Goal: Task Accomplishment & Management: Complete application form

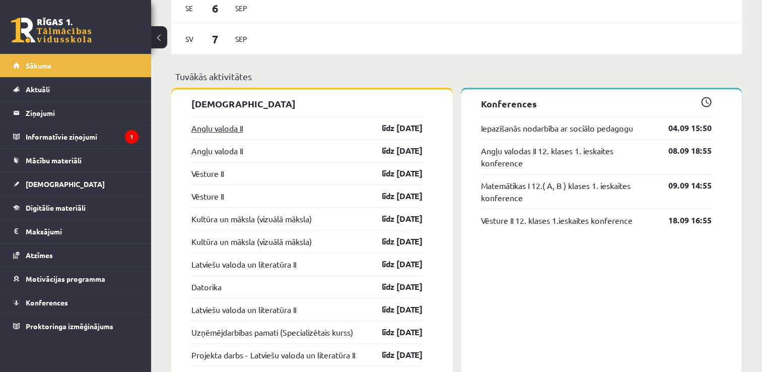
scroll to position [899, 0]
click at [207, 131] on link "Angļu valoda II" at bounding box center [216, 128] width 51 height 12
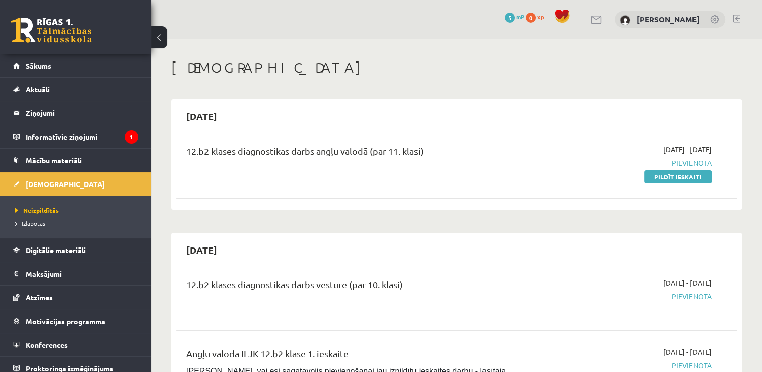
click at [302, 150] on div "12.b2 klases diagnostikas darbs angļu valodā (par 11. klasi)" at bounding box center [358, 153] width 345 height 19
click at [671, 176] on link "Pildīt ieskaiti" at bounding box center [678, 176] width 68 height 13
click at [69, 244] on link "Digitālie materiāli" at bounding box center [75, 249] width 125 height 23
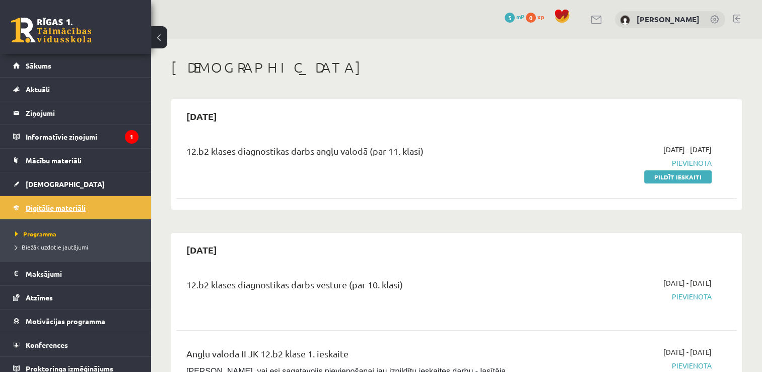
click at [42, 203] on link "Digitālie materiāli" at bounding box center [75, 207] width 125 height 23
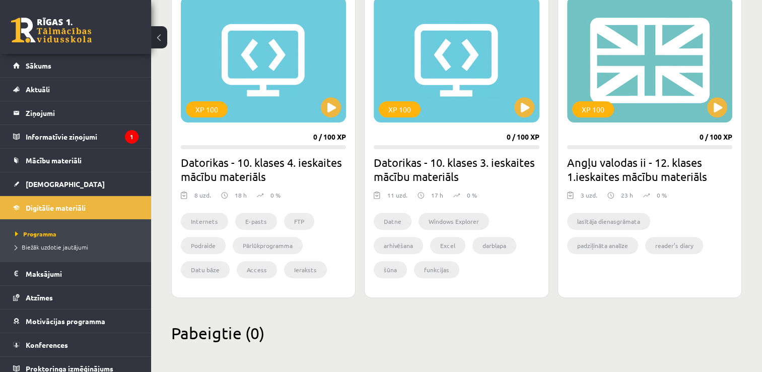
scroll to position [302, 0]
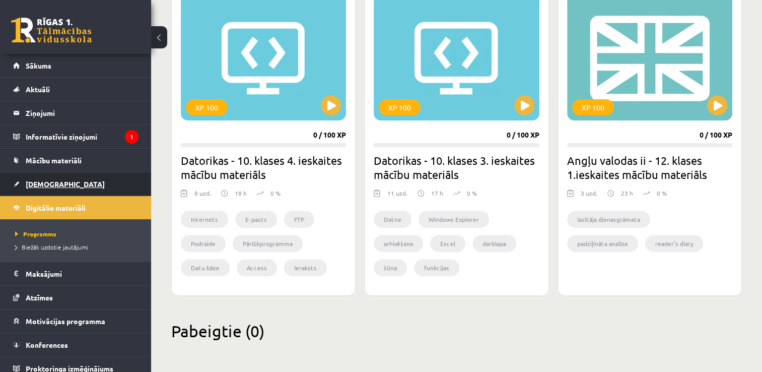
click at [52, 177] on link "[DEMOGRAPHIC_DATA]" at bounding box center [75, 183] width 125 height 23
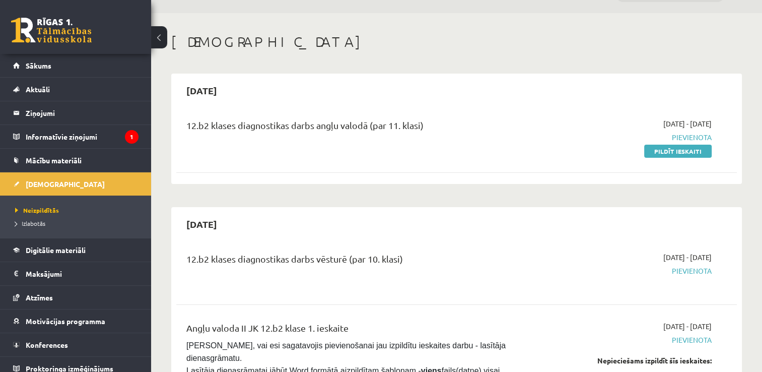
scroll to position [50, 0]
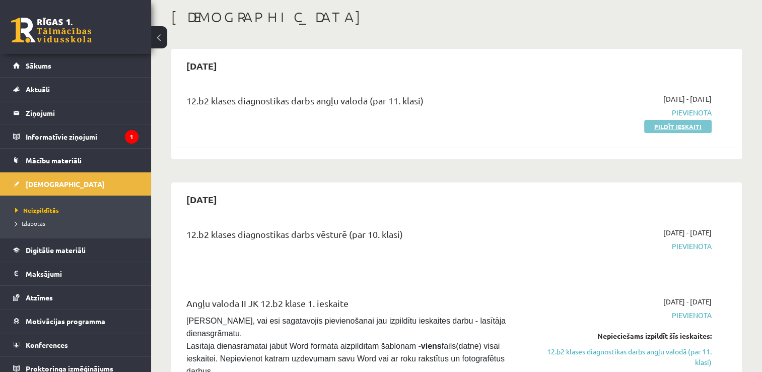
click at [672, 131] on link "Pildīt ieskaiti" at bounding box center [678, 126] width 68 height 13
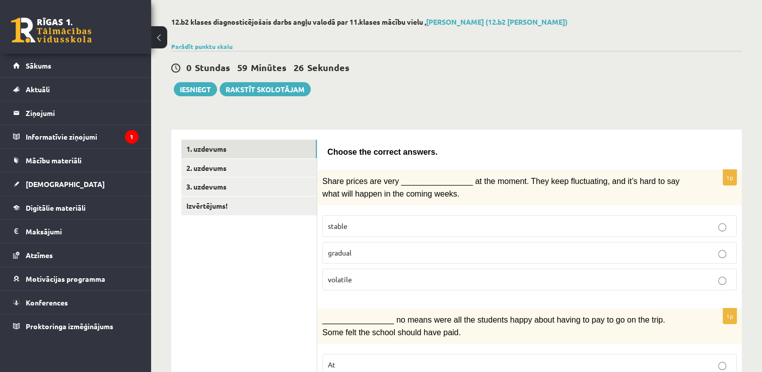
scroll to position [101, 0]
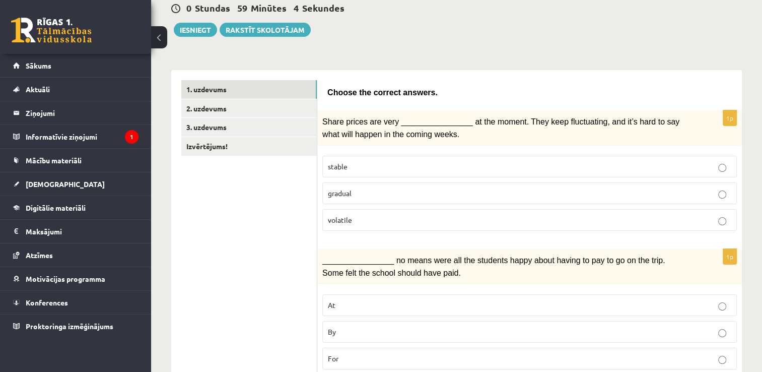
click at [395, 190] on p "gradual" at bounding box center [530, 193] width 404 height 11
click at [393, 215] on p "volatile" at bounding box center [530, 220] width 404 height 11
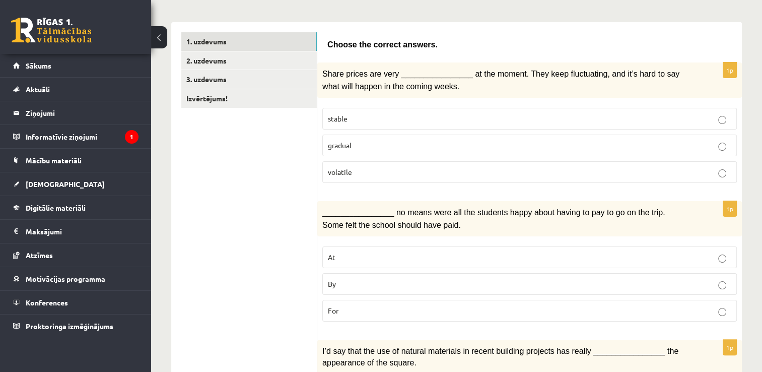
scroll to position [151, 0]
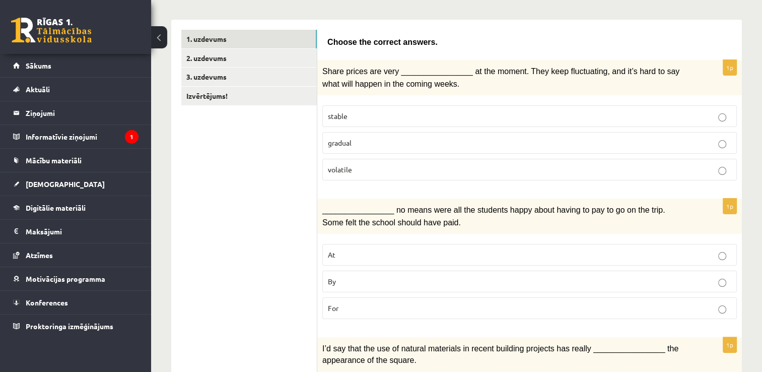
click at [384, 278] on p "By" at bounding box center [530, 281] width 404 height 11
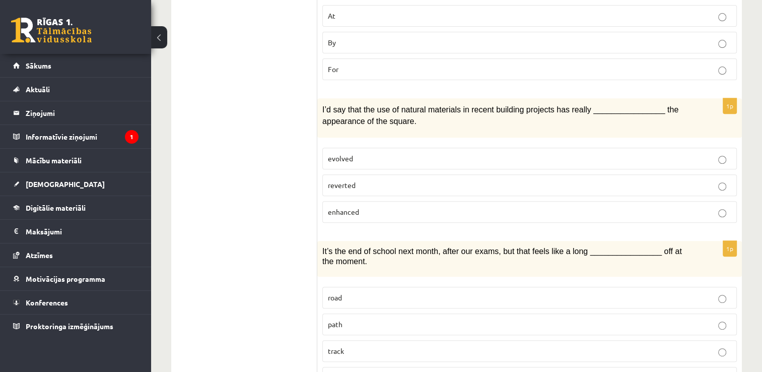
scroll to position [403, 0]
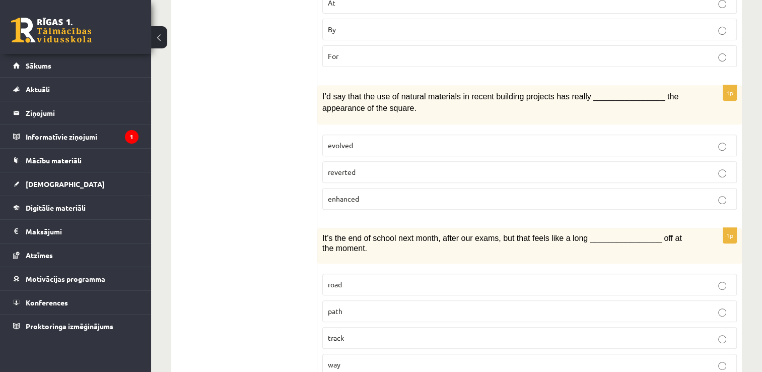
click at [373, 193] on p "enhanced" at bounding box center [530, 198] width 404 height 11
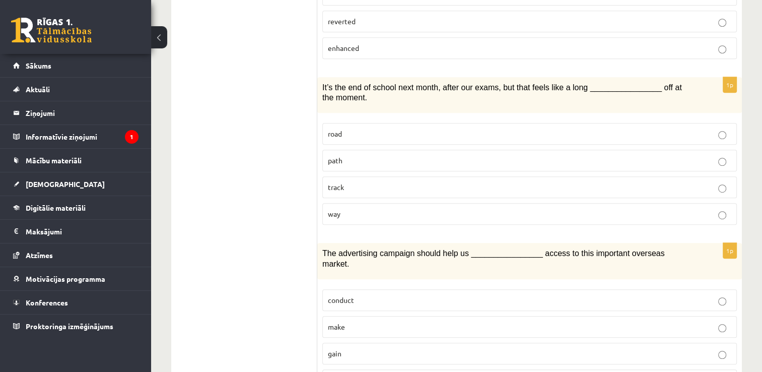
scroll to position [554, 0]
click at [353, 209] on p "way" at bounding box center [530, 213] width 404 height 11
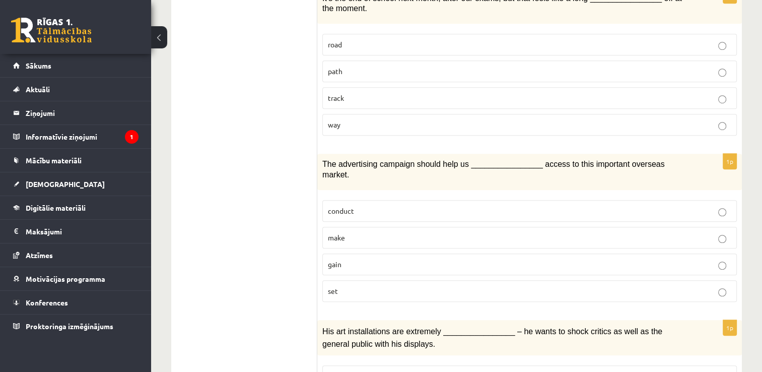
scroll to position [705, 0]
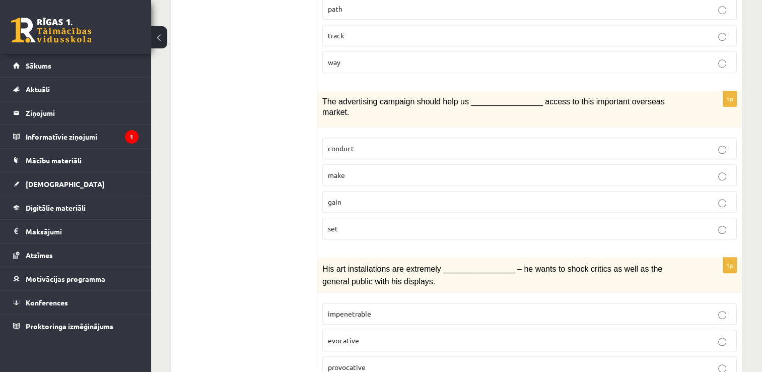
click at [342, 197] on p "gain" at bounding box center [530, 202] width 404 height 11
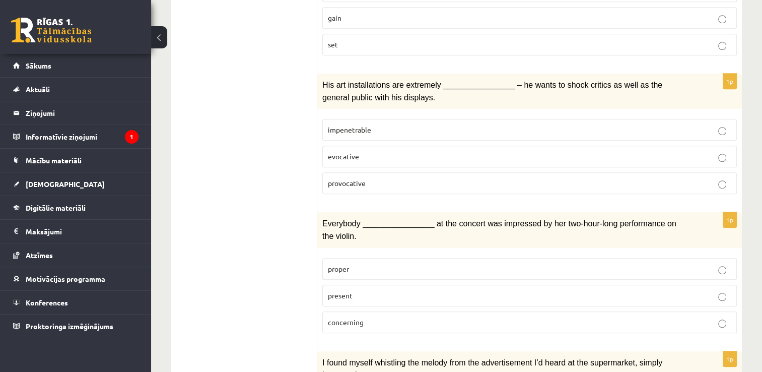
scroll to position [907, 0]
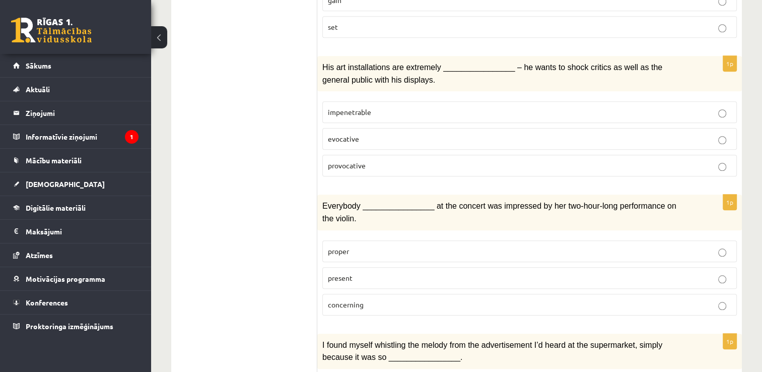
click at [389, 160] on p "provocative" at bounding box center [530, 165] width 404 height 11
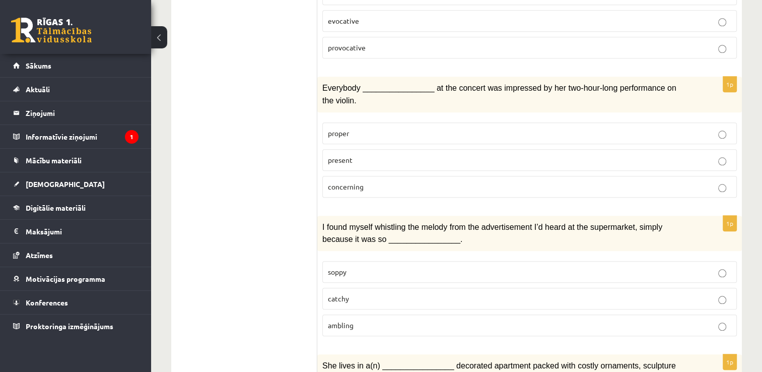
scroll to position [1008, 0]
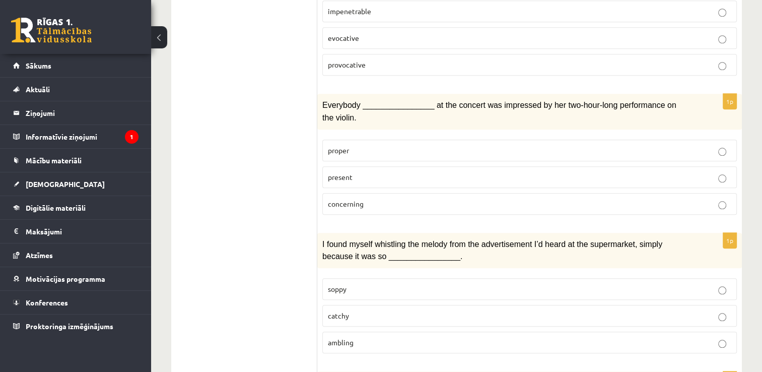
click at [341, 166] on label "present" at bounding box center [529, 177] width 415 height 22
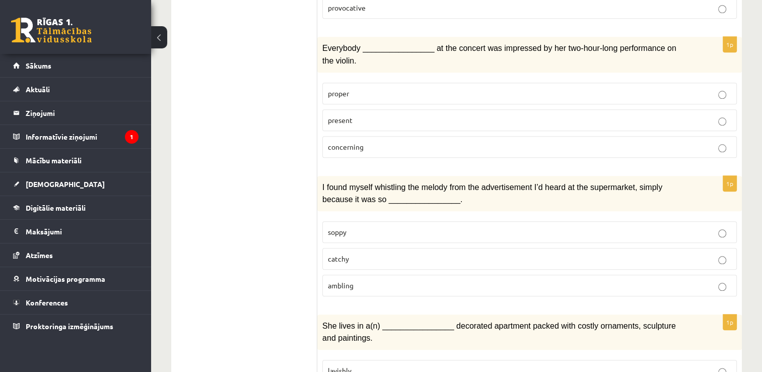
scroll to position [1109, 0]
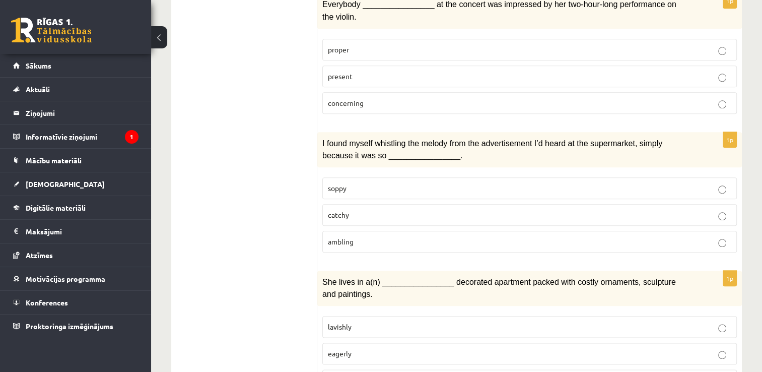
click at [343, 210] on span "catchy" at bounding box center [338, 214] width 21 height 9
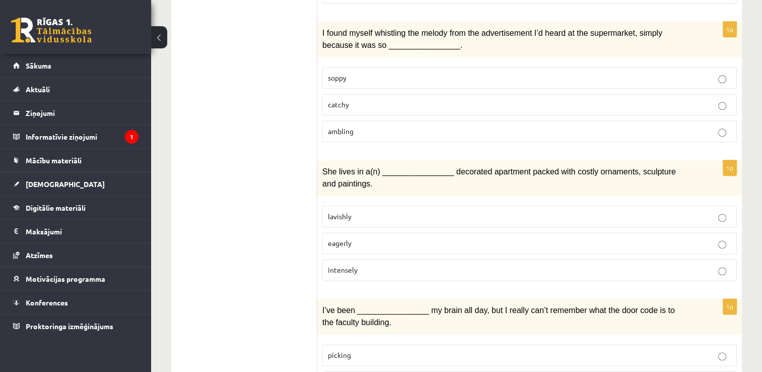
scroll to position [1230, 0]
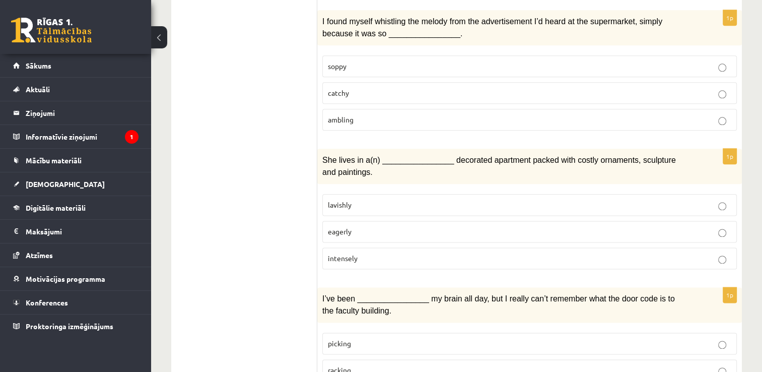
click at [349, 200] on p "lavishly" at bounding box center [530, 205] width 404 height 11
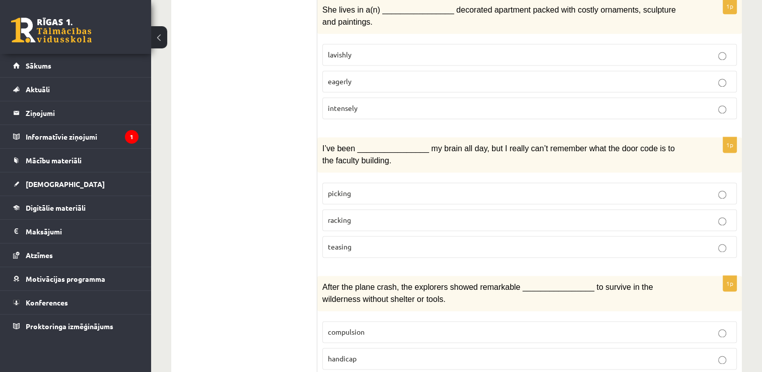
scroll to position [1382, 0]
click at [365, 240] on p "teasing" at bounding box center [530, 245] width 404 height 11
click at [397, 214] on p "racking" at bounding box center [530, 219] width 404 height 11
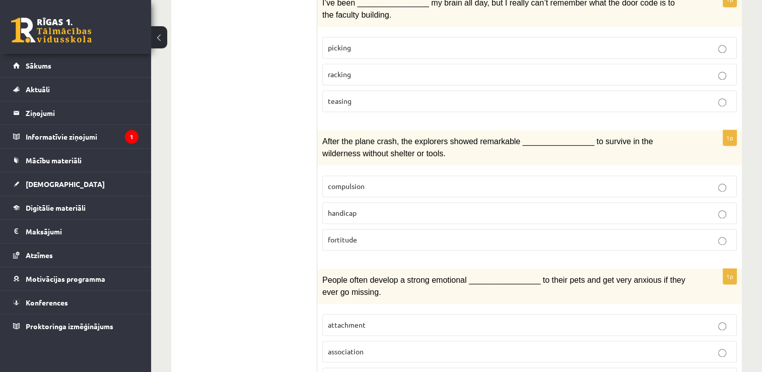
scroll to position [1533, 0]
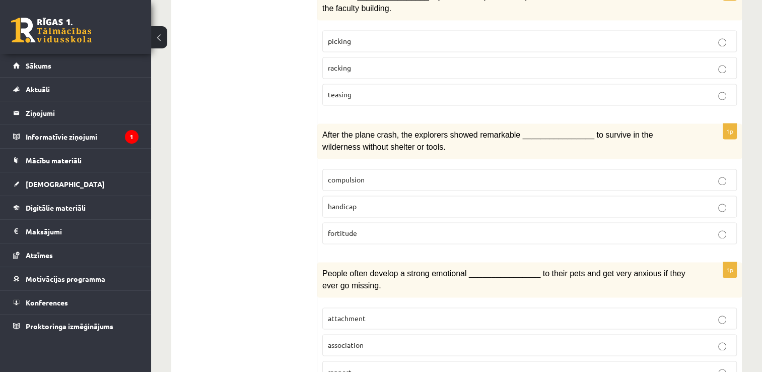
click at [349, 228] on span "fortitude" at bounding box center [342, 232] width 29 height 9
click at [351, 340] on p "association" at bounding box center [530, 345] width 404 height 11
click at [349, 313] on span "attachment" at bounding box center [347, 317] width 38 height 9
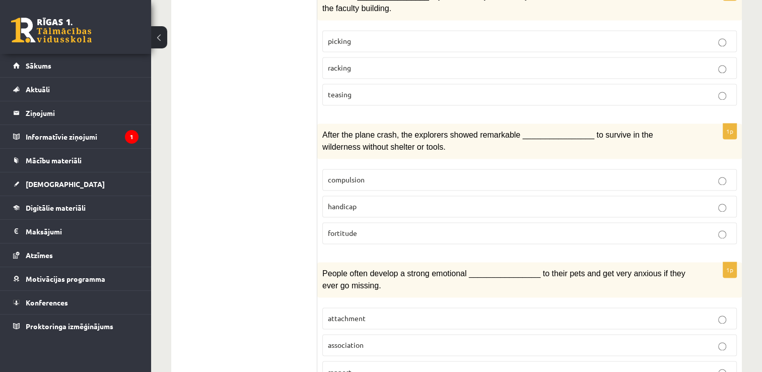
click at [707, 313] on p "attachment" at bounding box center [530, 318] width 404 height 11
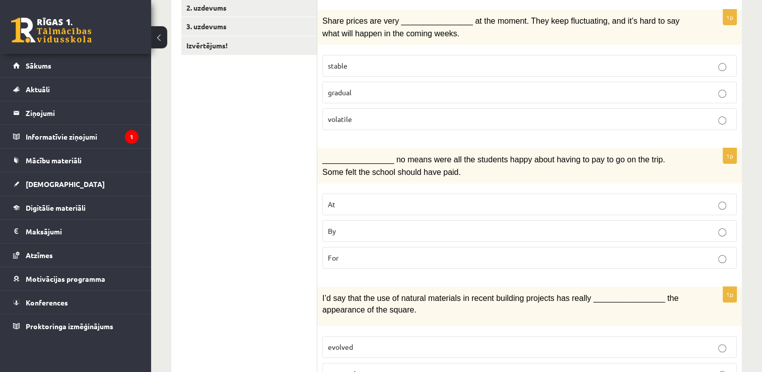
scroll to position [50, 0]
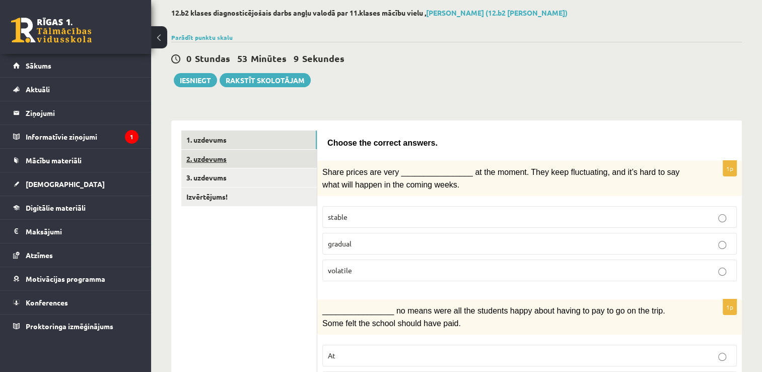
click at [247, 160] on link "2. uzdevums" at bounding box center [249, 159] width 136 height 19
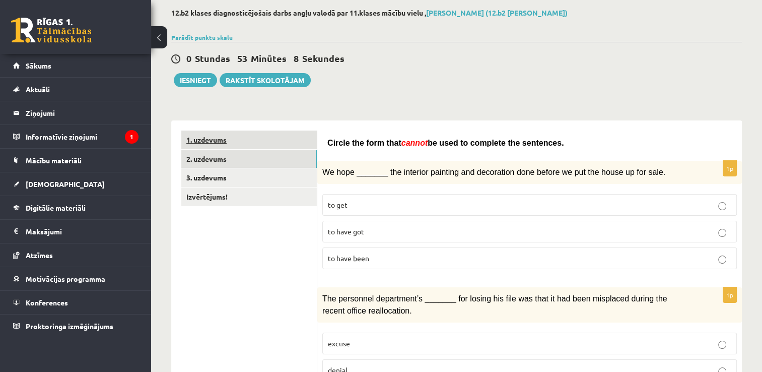
click at [266, 140] on link "1. uzdevums" at bounding box center [249, 140] width 136 height 19
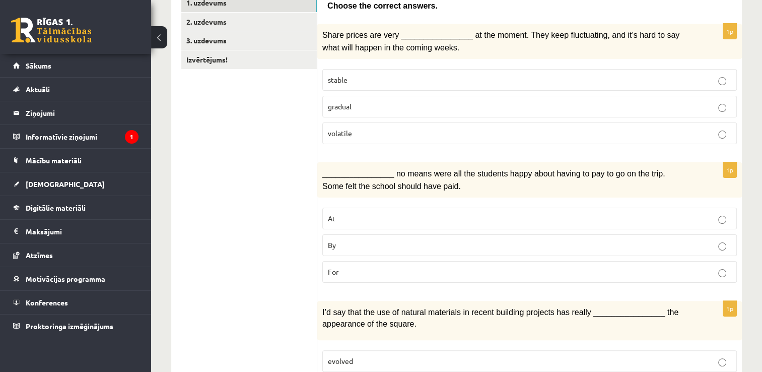
scroll to position [0, 0]
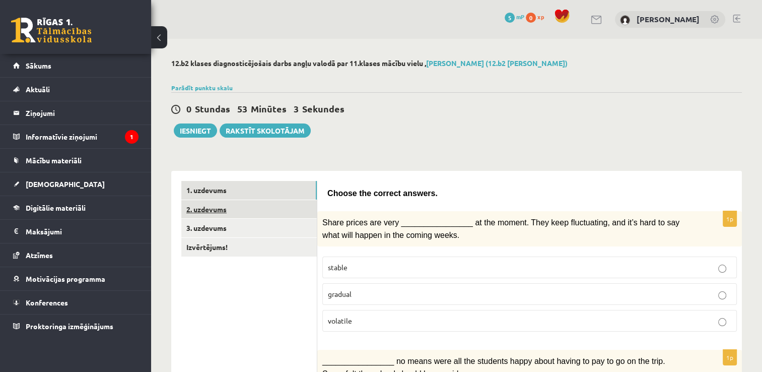
click at [214, 211] on link "2. uzdevums" at bounding box center [249, 209] width 136 height 19
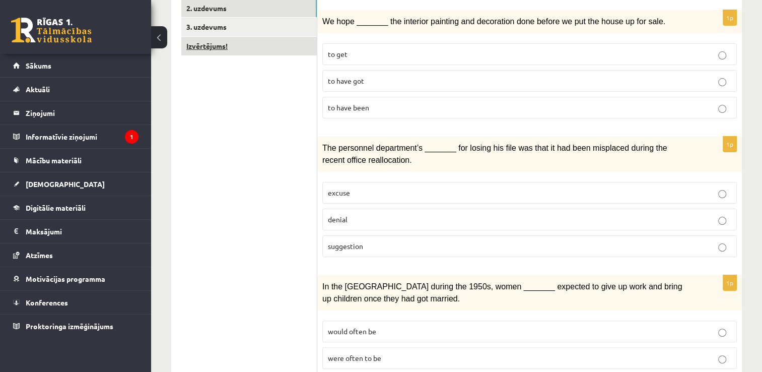
scroll to position [202, 0]
click at [421, 104] on p "to have been" at bounding box center [530, 107] width 404 height 11
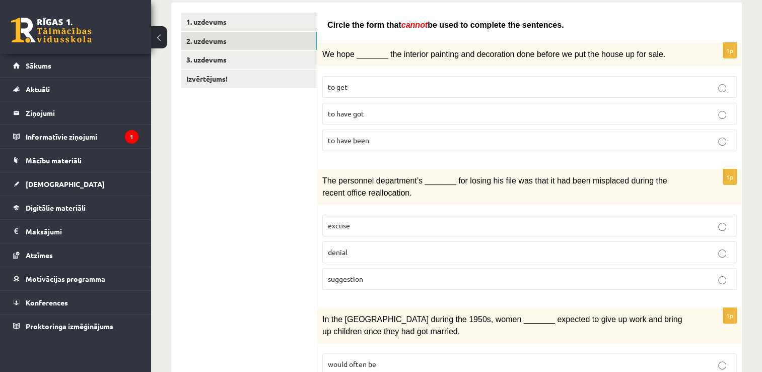
scroll to position [151, 0]
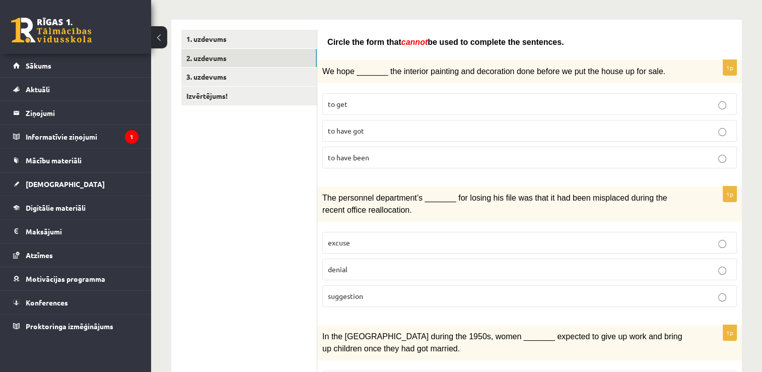
click at [396, 122] on label "to have got" at bounding box center [529, 131] width 415 height 22
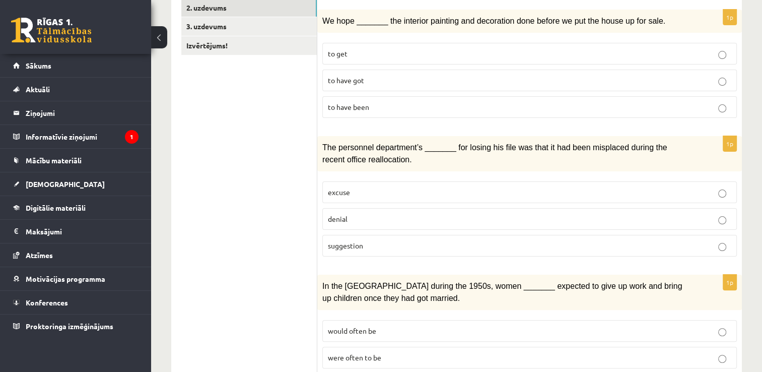
scroll to position [252, 0]
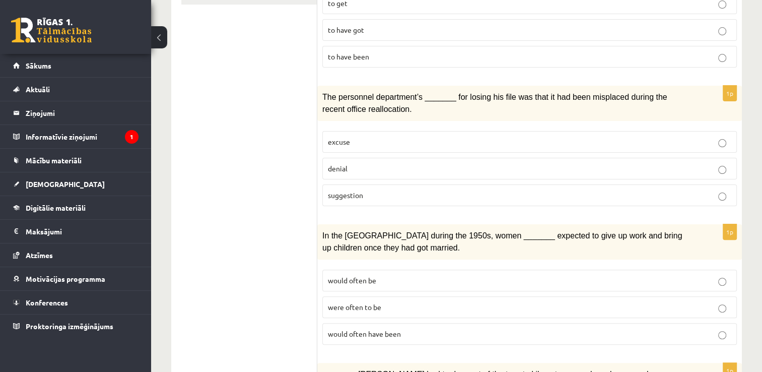
click at [351, 137] on p "excuse" at bounding box center [530, 142] width 404 height 11
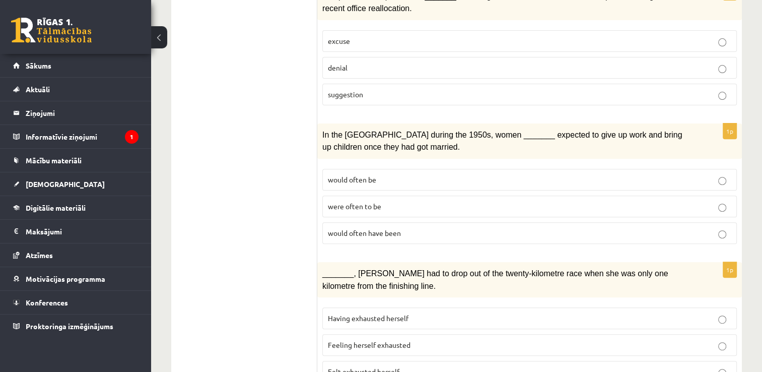
scroll to position [403, 0]
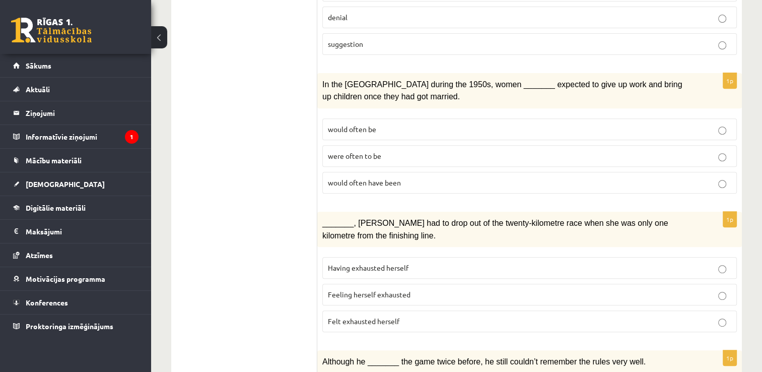
click at [373, 178] on span "would often have been" at bounding box center [364, 182] width 73 height 9
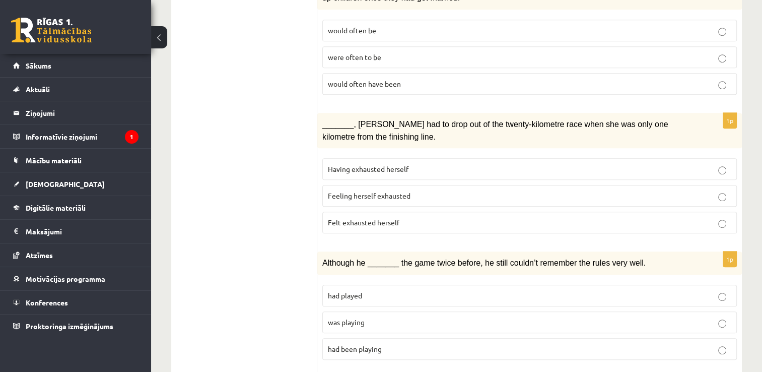
scroll to position [504, 0]
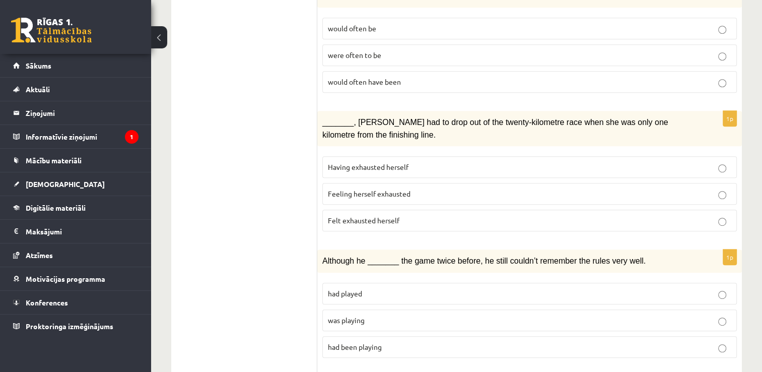
click at [405, 215] on p "Felt exhausted herself" at bounding box center [530, 220] width 404 height 11
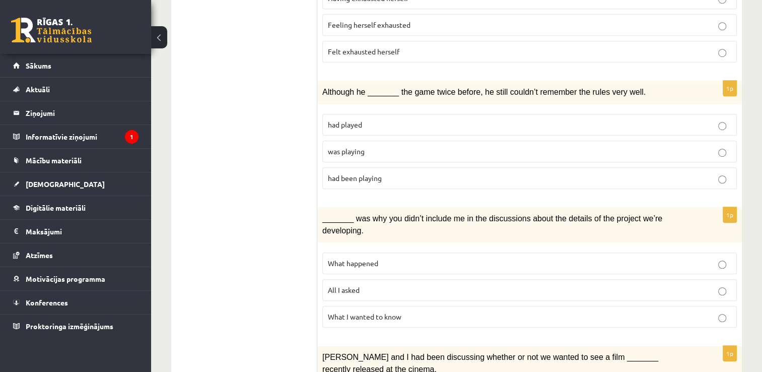
scroll to position [655, 0]
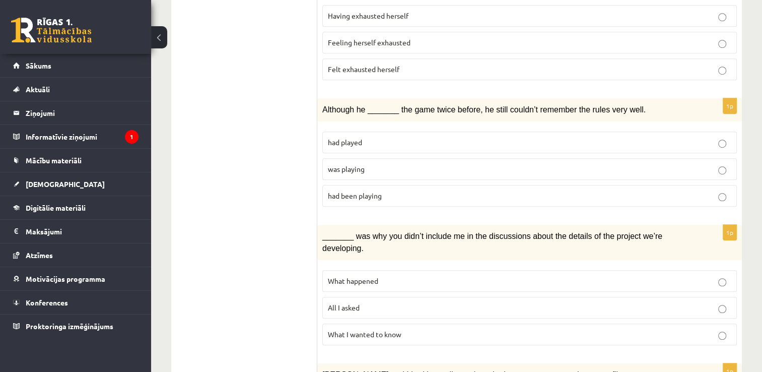
click at [336, 164] on span "was playing" at bounding box center [346, 168] width 37 height 9
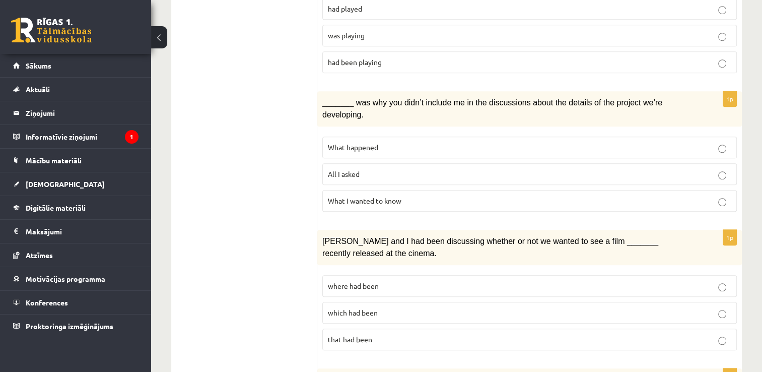
scroll to position [806, 0]
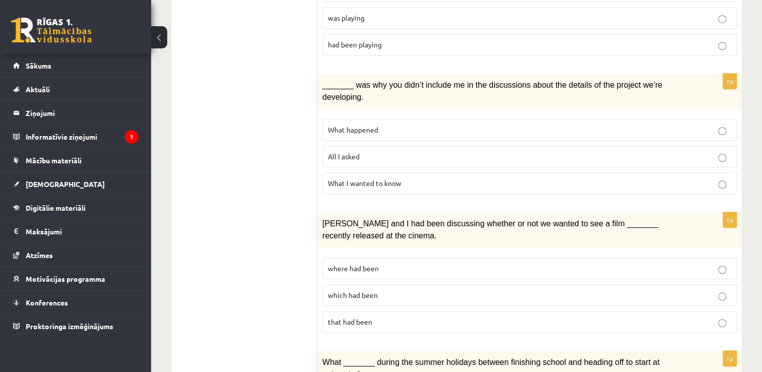
click at [365, 151] on p "All I asked" at bounding box center [530, 156] width 404 height 11
click at [362, 124] on p "What happened" at bounding box center [530, 129] width 404 height 11
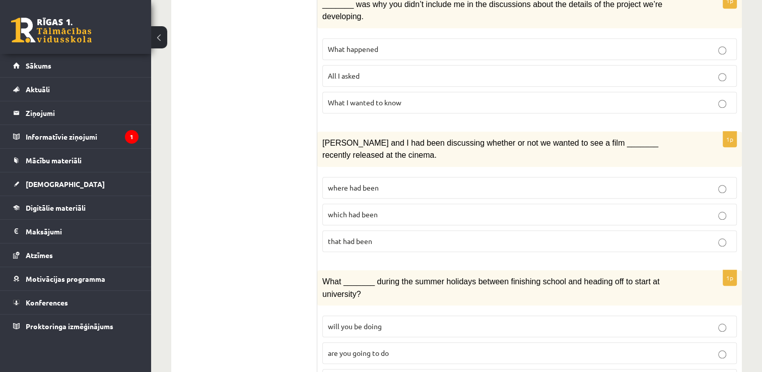
scroll to position [907, 0]
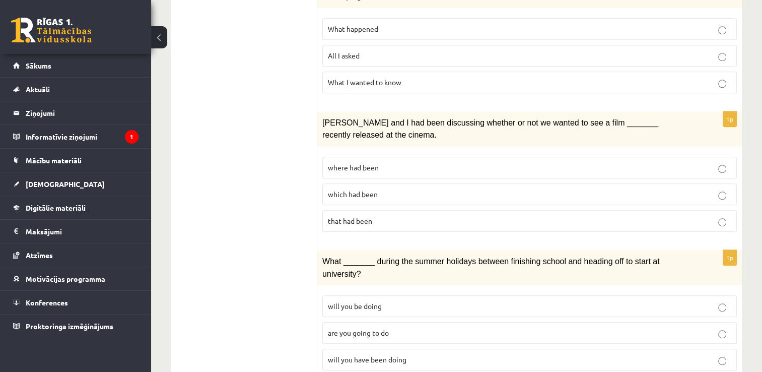
click at [363, 163] on span "where had been" at bounding box center [353, 167] width 51 height 9
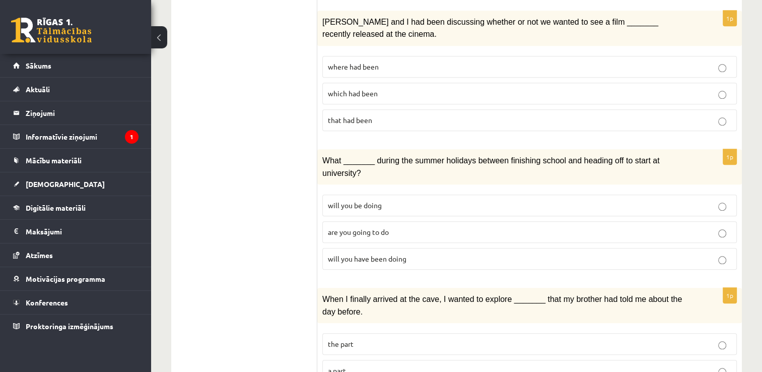
click at [348, 194] on label "will you be doing" at bounding box center [529, 205] width 415 height 22
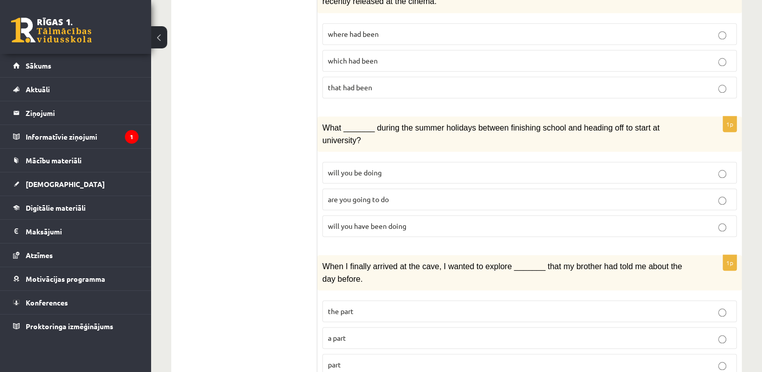
scroll to position [1058, 0]
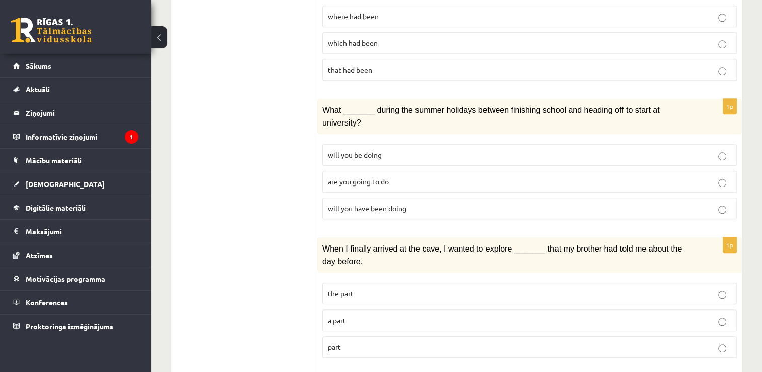
click at [352, 198] on label "will you have been doing" at bounding box center [529, 209] width 415 height 22
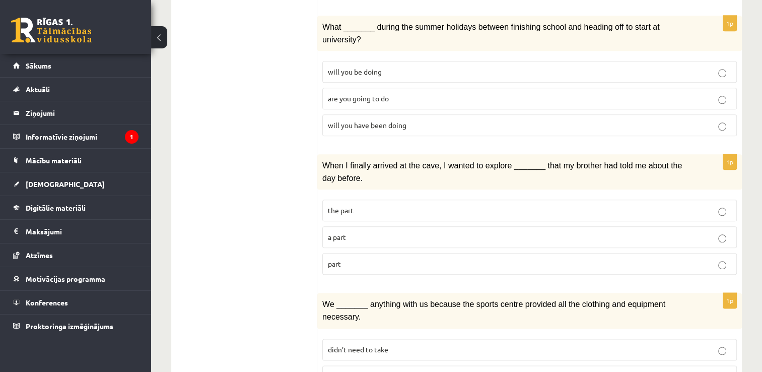
scroll to position [1159, 0]
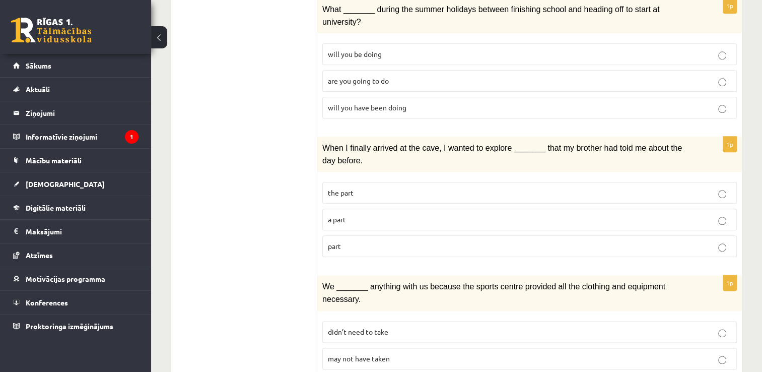
click at [362, 214] on p "a part" at bounding box center [530, 219] width 404 height 11
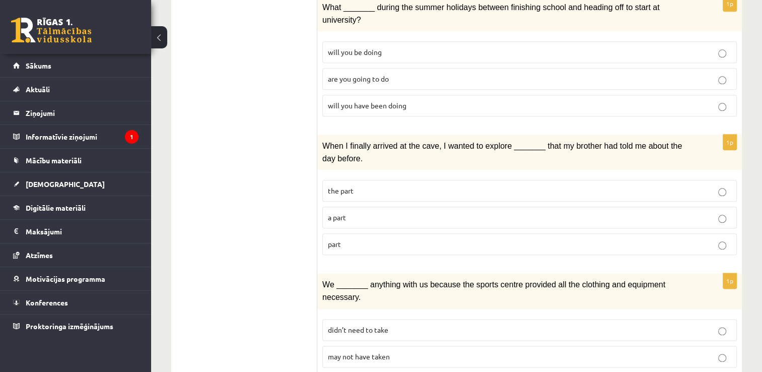
scroll to position [1162, 0]
click at [364, 345] on label "may not have taken" at bounding box center [529, 356] width 415 height 22
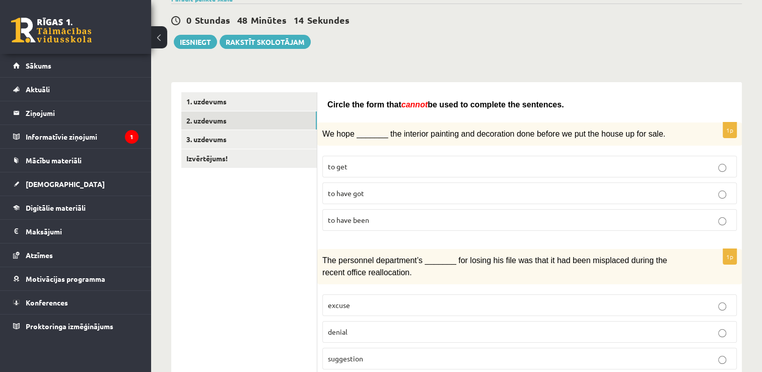
scroll to position [0, 0]
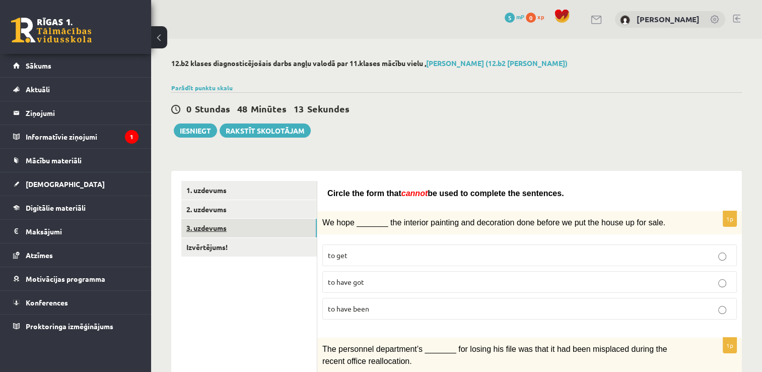
click at [210, 229] on link "3. uzdevums" at bounding box center [249, 228] width 136 height 19
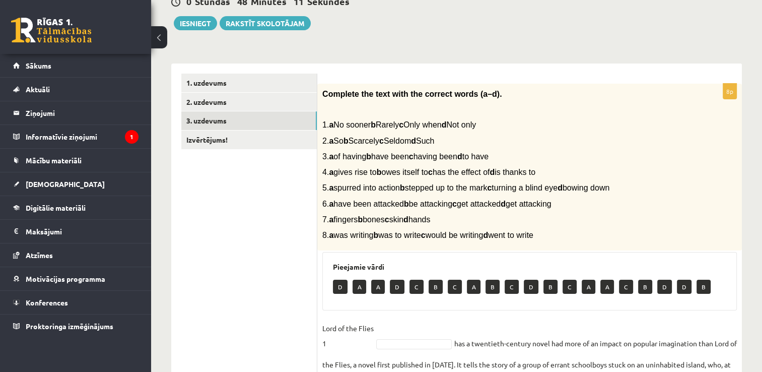
scroll to position [202, 0]
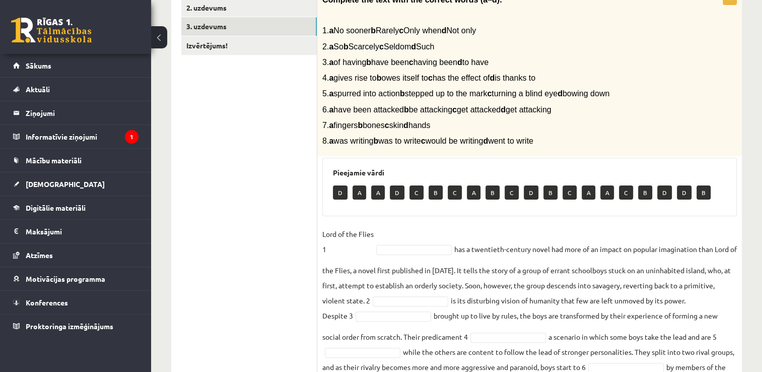
click at [529, 190] on p "D" at bounding box center [531, 192] width 15 height 14
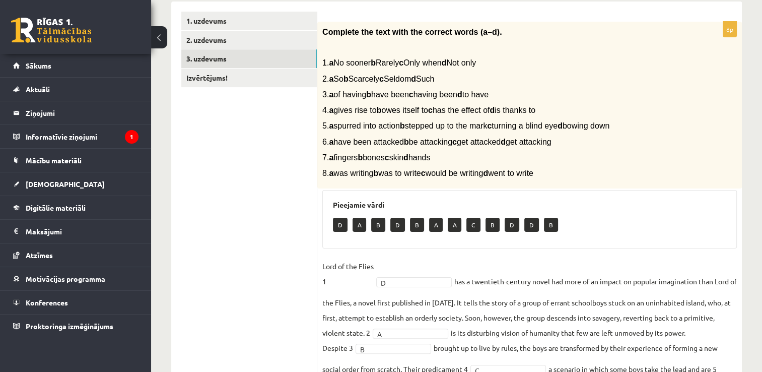
scroll to position [320, 0]
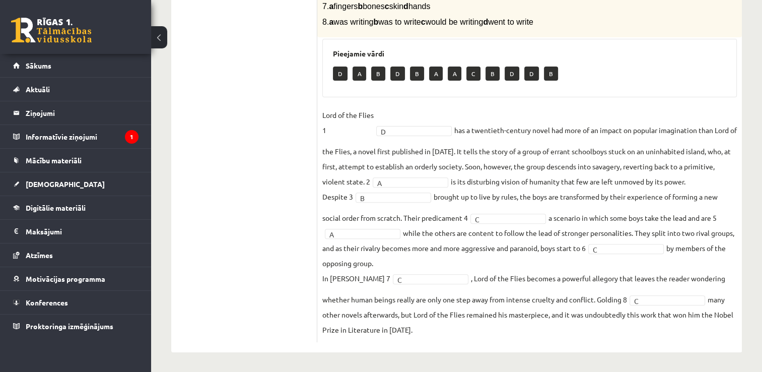
click at [302, 253] on ul "1. uzdevums 2. uzdevums 3. uzdevums Izvērtējums!" at bounding box center [249, 101] width 136 height 482
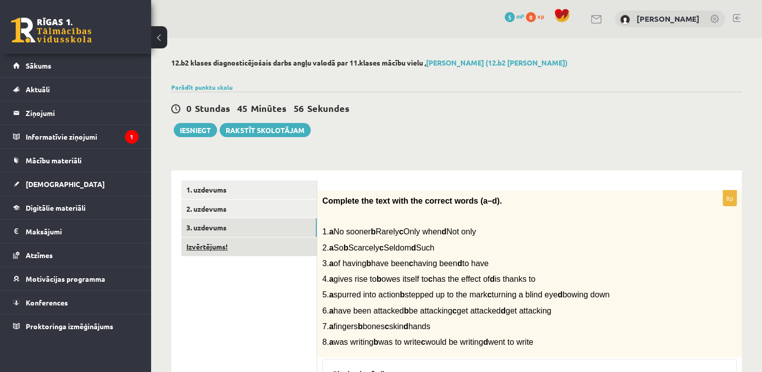
scroll to position [0, 0]
click at [238, 250] on link "Izvērtējums!" at bounding box center [249, 247] width 136 height 19
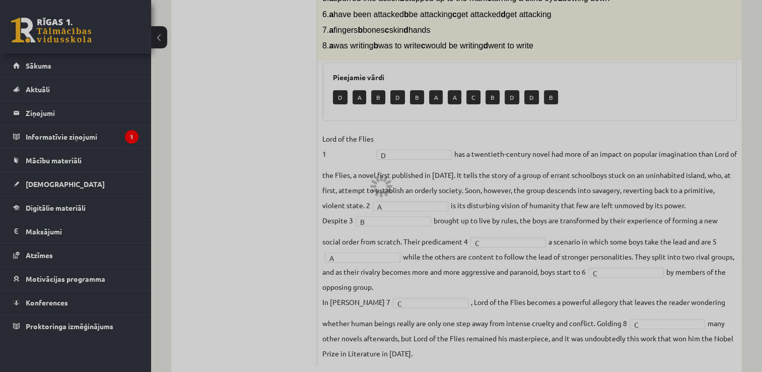
scroll to position [320, 0]
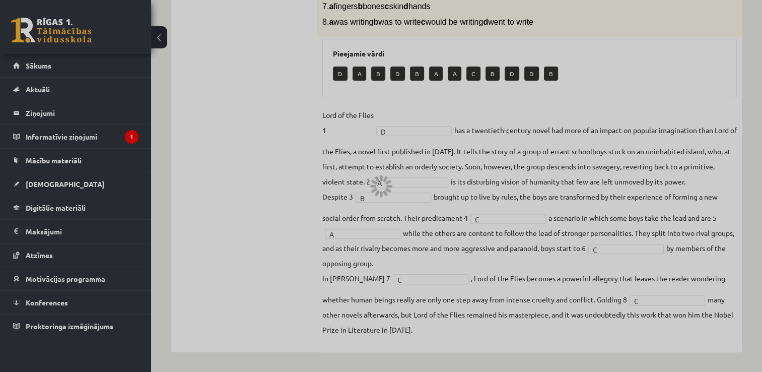
click at [488, 223] on div at bounding box center [381, 186] width 762 height 372
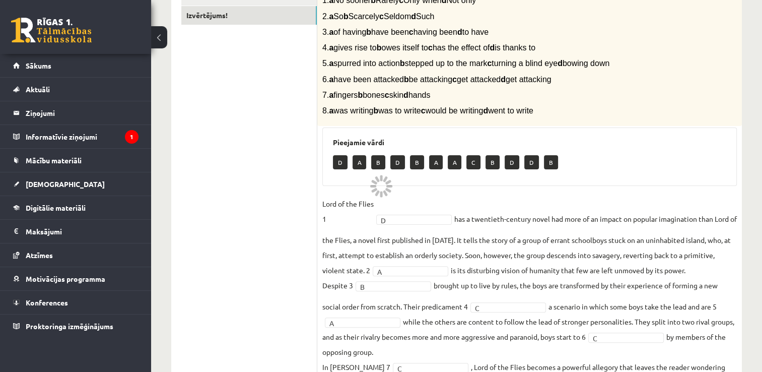
scroll to position [169, 0]
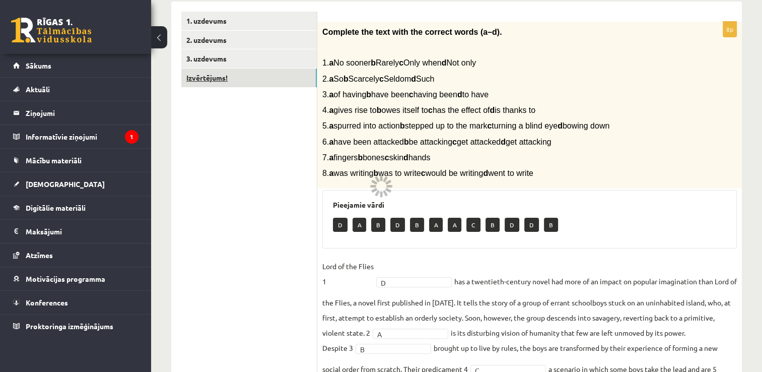
click at [214, 83] on link "Izvērtējums!" at bounding box center [249, 78] width 136 height 19
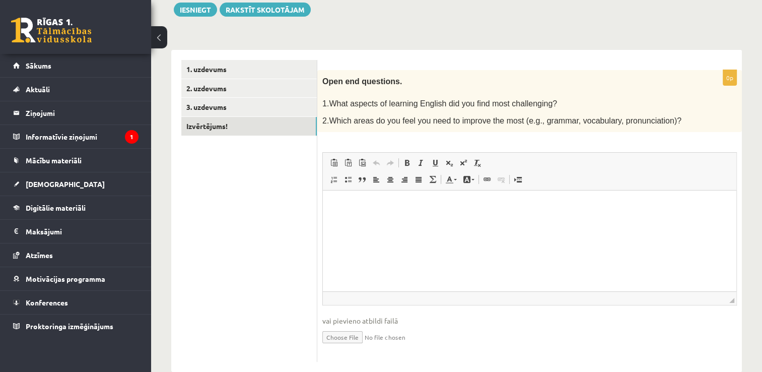
scroll to position [139, 0]
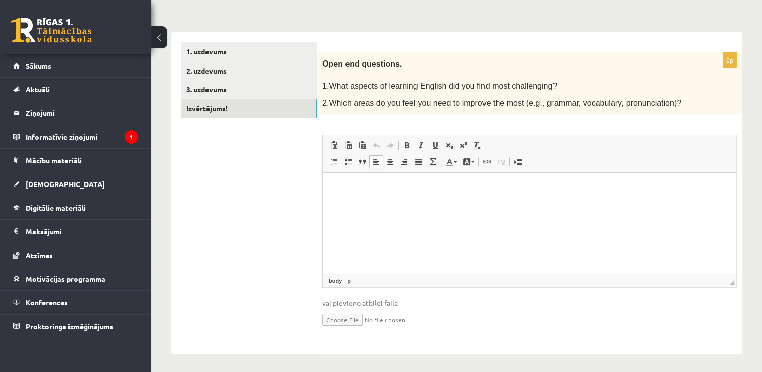
click at [425, 188] on p "Editor, wiswyg-editor-user-answer-47363710861780" at bounding box center [530, 188] width 394 height 11
drag, startPoint x: 340, startPoint y: 181, endPoint x: 343, endPoint y: 187, distance: 6.8
click at [340, 185] on html "**" at bounding box center [530, 188] width 414 height 31
click at [576, 190] on p "**********" at bounding box center [530, 188] width 394 height 11
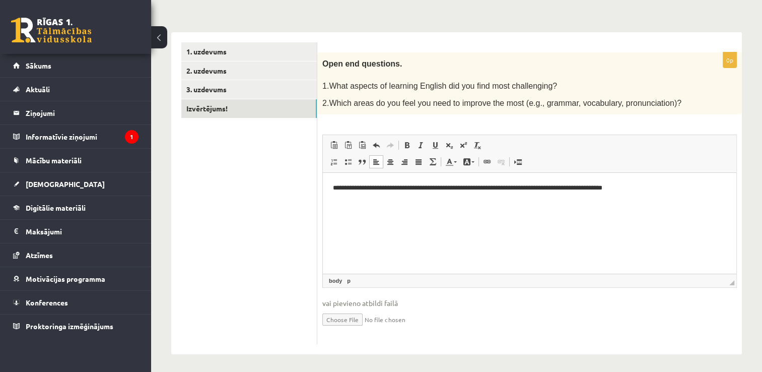
click at [605, 190] on p "**********" at bounding box center [530, 188] width 394 height 11
click at [645, 188] on p "**********" at bounding box center [530, 188] width 394 height 11
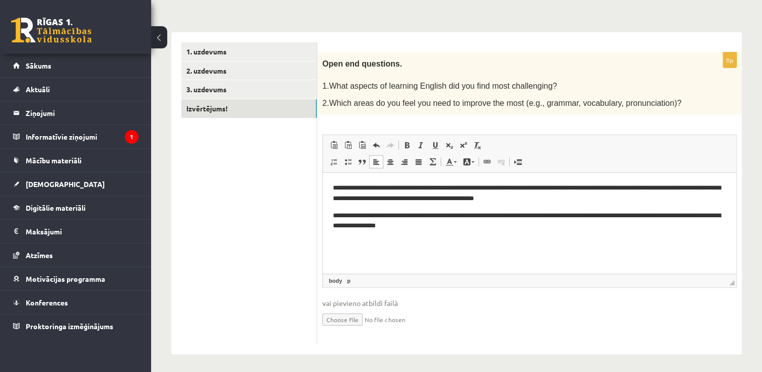
click at [266, 188] on ul "1. uzdevums 2. uzdevums 3. uzdevums Izvērtējums!" at bounding box center [249, 193] width 136 height 302
drag, startPoint x: 270, startPoint y: 193, endPoint x: 302, endPoint y: 207, distance: 34.5
click at [270, 193] on ul "1. uzdevums 2. uzdevums 3. uzdevums Izvērtējums!" at bounding box center [249, 193] width 136 height 302
click at [456, 231] on p "**********" at bounding box center [530, 221] width 394 height 21
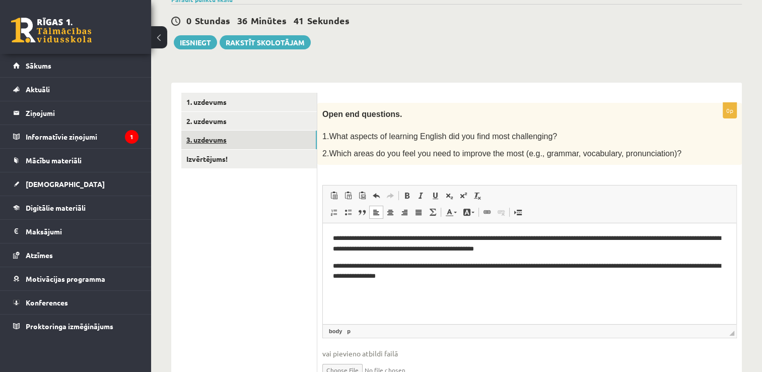
click at [236, 141] on link "3. uzdevums" at bounding box center [249, 140] width 136 height 19
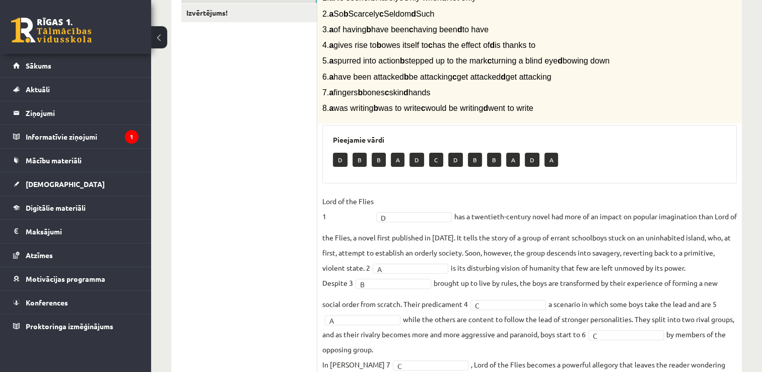
scroll to position [239, 0]
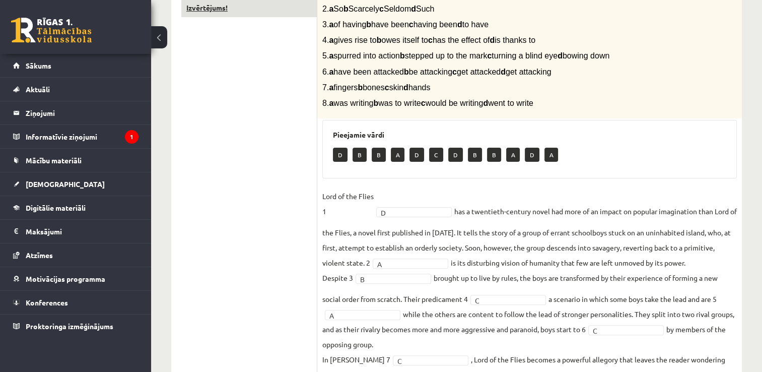
click at [211, 11] on link "Izvērtējums!" at bounding box center [249, 7] width 136 height 19
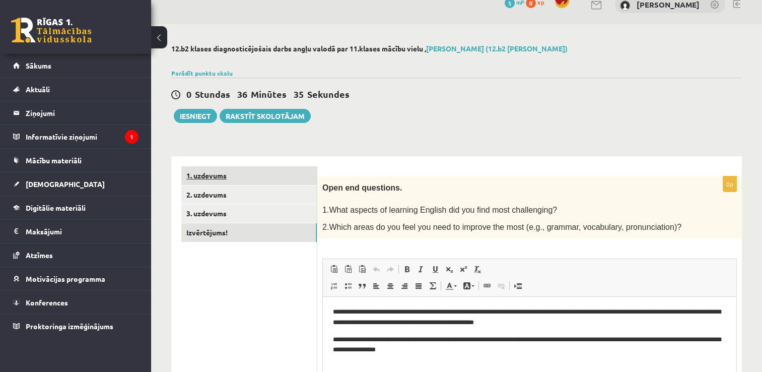
scroll to position [0, 0]
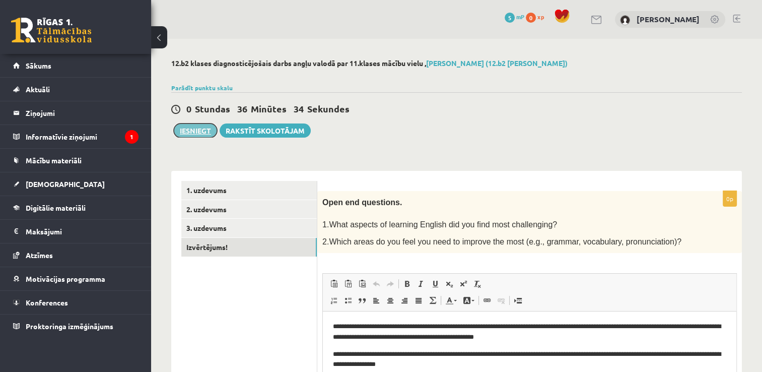
click at [202, 129] on button "Iesniegt" at bounding box center [195, 130] width 43 height 14
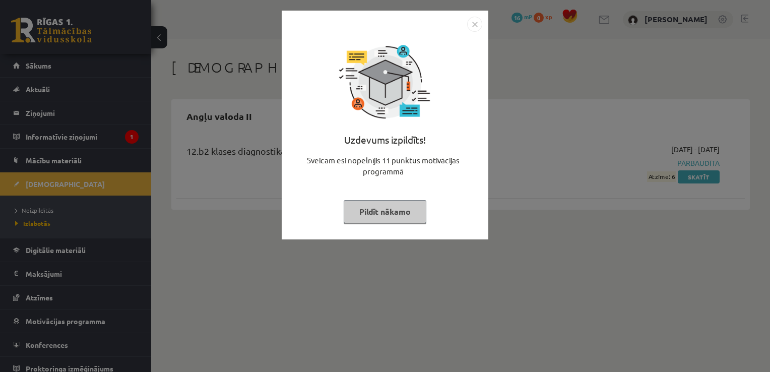
click at [476, 26] on img "Close" at bounding box center [474, 24] width 15 height 15
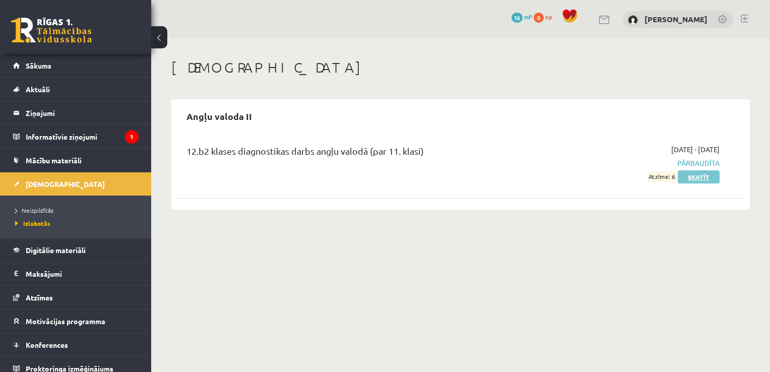
click at [698, 176] on link "Skatīt" at bounding box center [699, 176] width 42 height 13
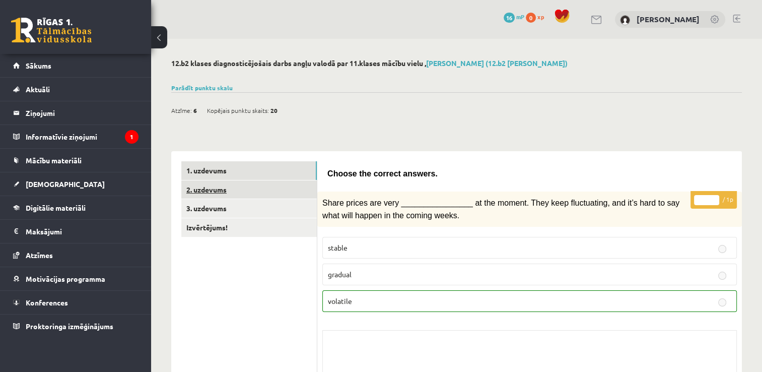
click at [224, 191] on link "2. uzdevums" at bounding box center [249, 189] width 136 height 19
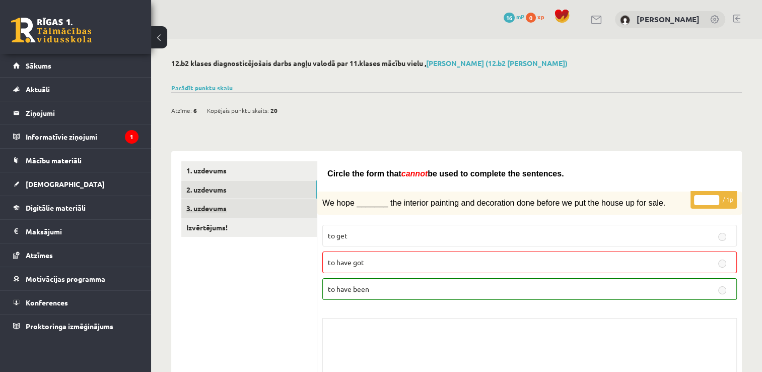
click at [255, 209] on link "3. uzdevums" at bounding box center [249, 208] width 136 height 19
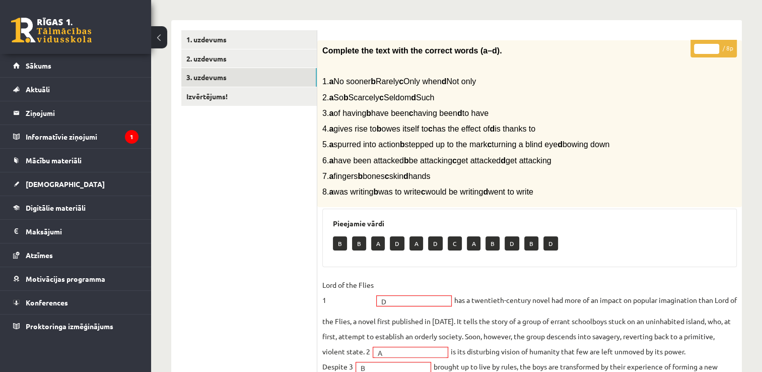
scroll to position [114, 0]
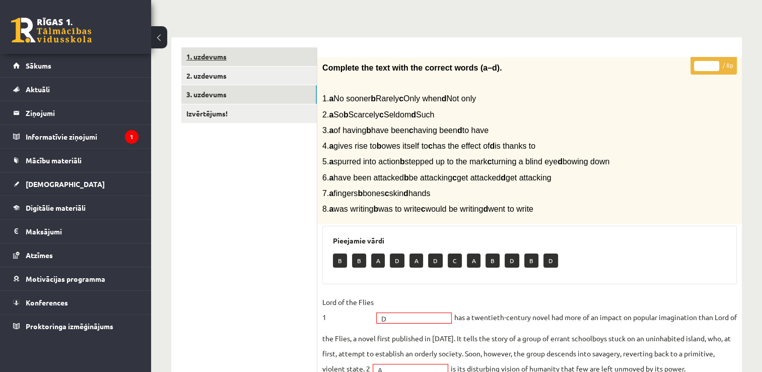
click at [220, 59] on link "1. uzdevums" at bounding box center [249, 56] width 136 height 19
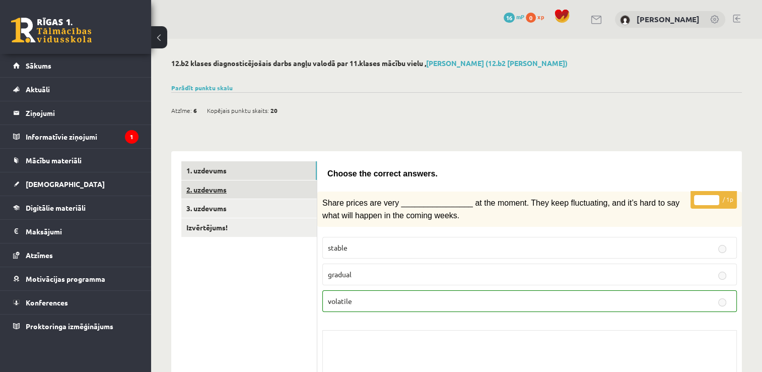
scroll to position [0, 0]
click at [226, 192] on link "2. uzdevums" at bounding box center [249, 189] width 136 height 19
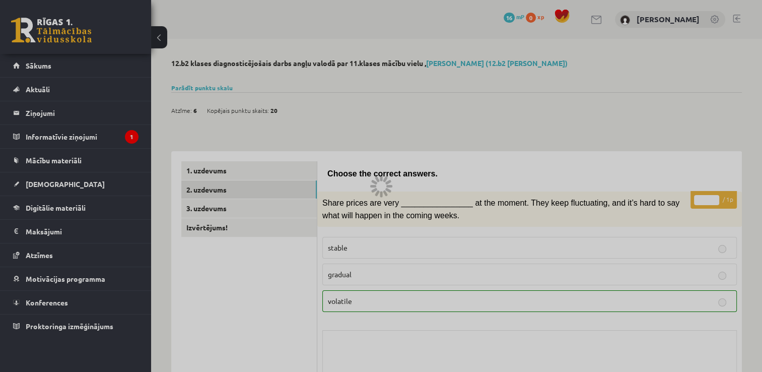
click at [541, 134] on div at bounding box center [381, 186] width 762 height 372
click at [515, 172] on div at bounding box center [381, 186] width 762 height 372
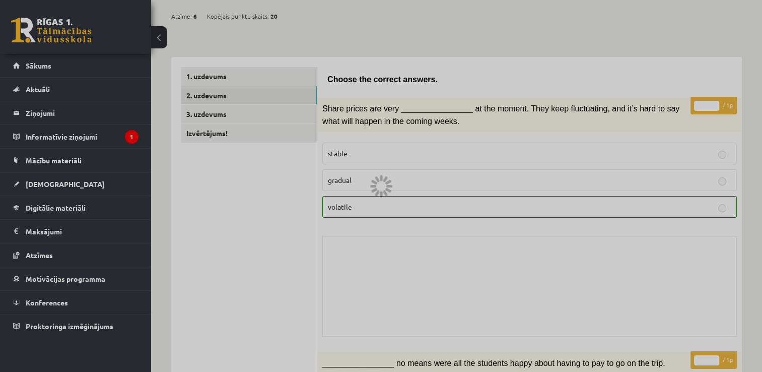
scroll to position [50, 0]
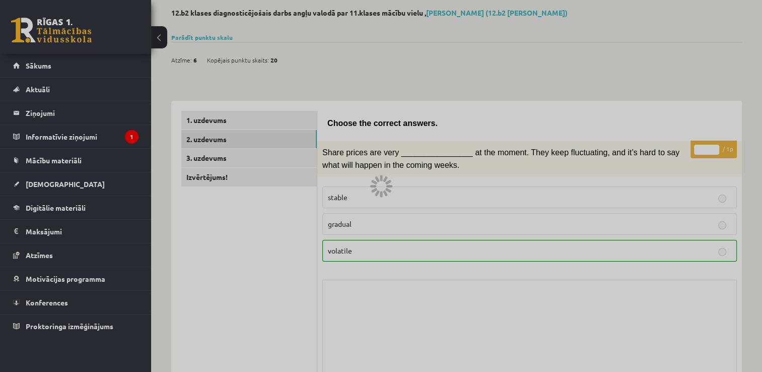
click at [212, 137] on div at bounding box center [381, 186] width 762 height 372
click at [211, 140] on div at bounding box center [381, 186] width 762 height 372
click at [209, 160] on div at bounding box center [381, 186] width 762 height 372
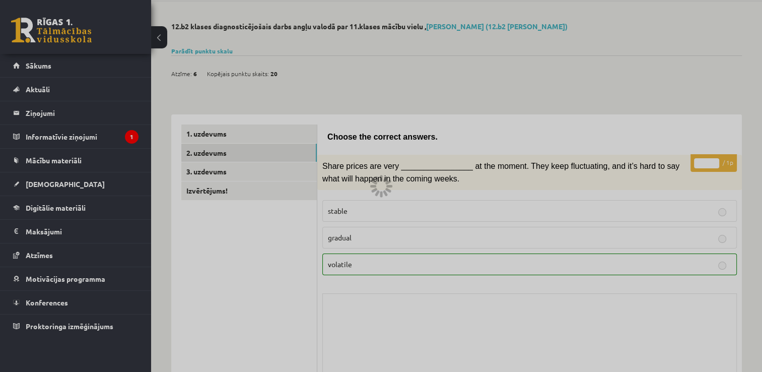
scroll to position [0, 0]
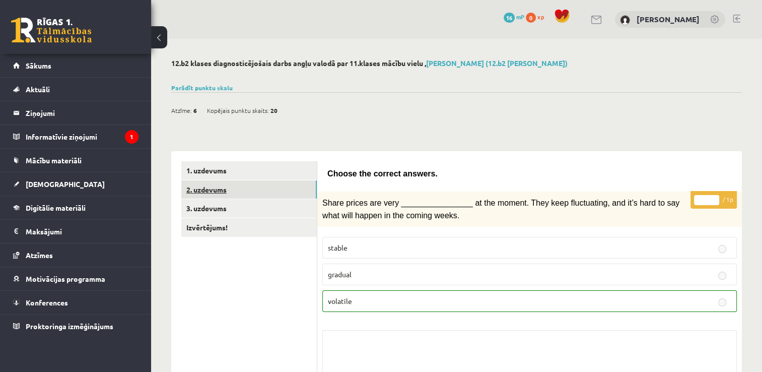
click at [242, 187] on link "2. uzdevums" at bounding box center [249, 189] width 136 height 19
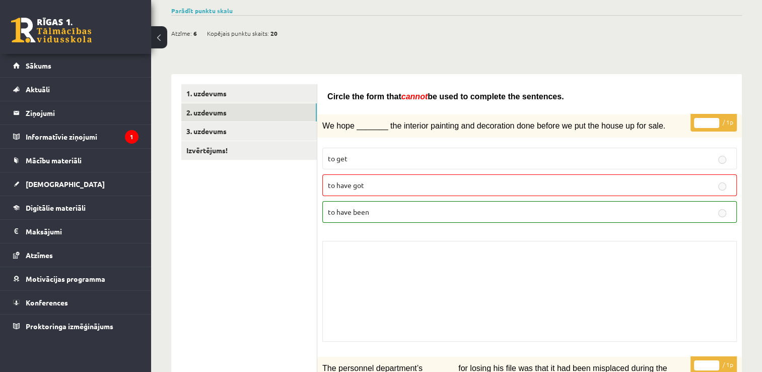
scroll to position [101, 0]
